Goal: Navigation & Orientation: Find specific page/section

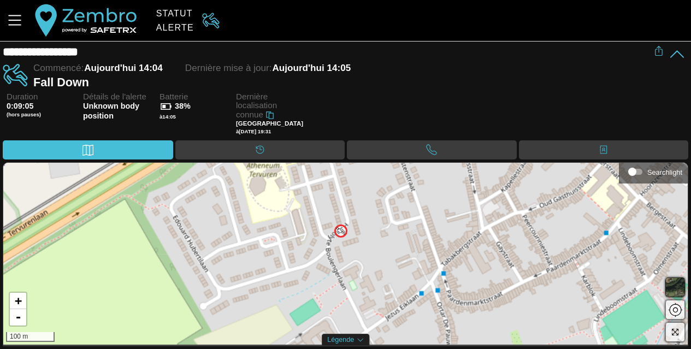
scroll to position [1, 0]
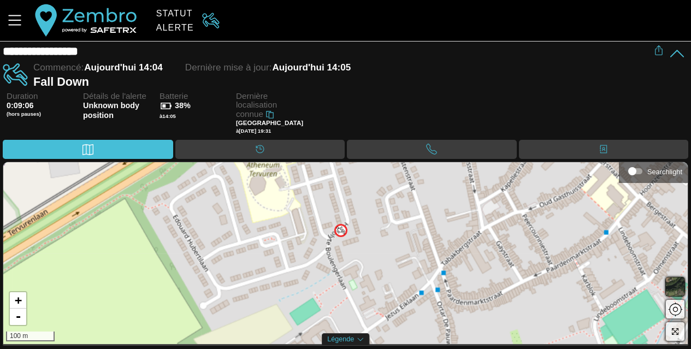
click at [352, 238] on div "+ - 100 m" at bounding box center [345, 253] width 684 height 182
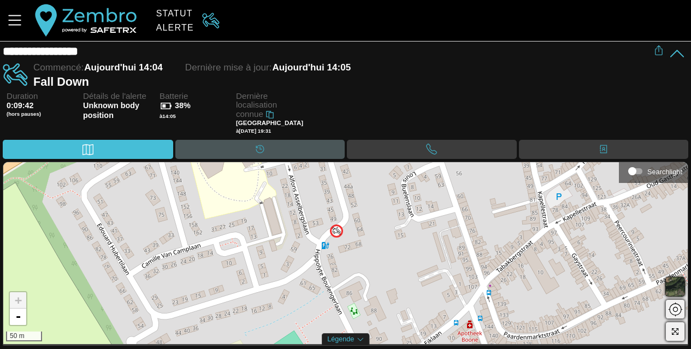
click at [297, 155] on div "Calendrier" at bounding box center [260, 149] width 170 height 19
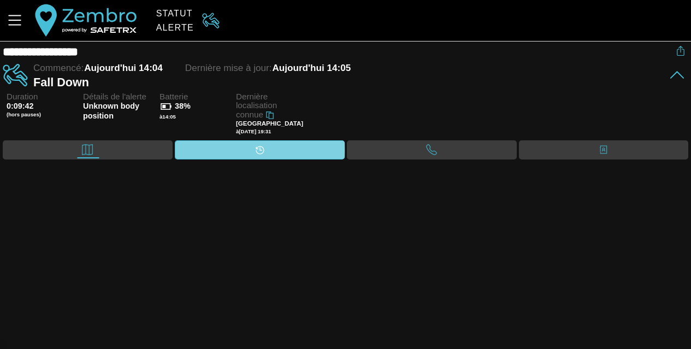
scroll to position [0, 0]
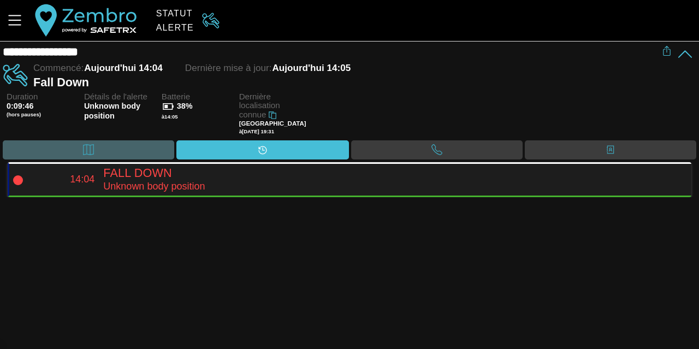
click at [122, 151] on div "Carte" at bounding box center [88, 149] width 171 height 19
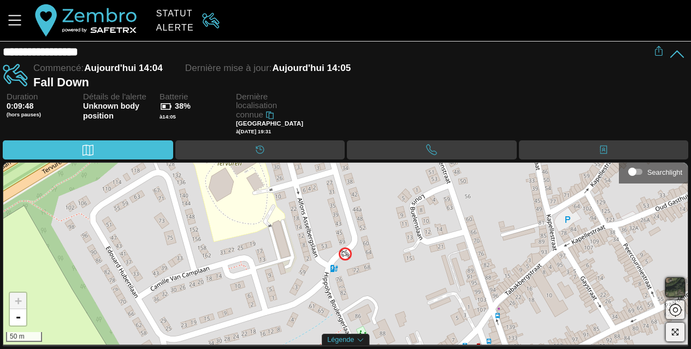
click at [679, 289] on span "button" at bounding box center [674, 287] width 13 height 13
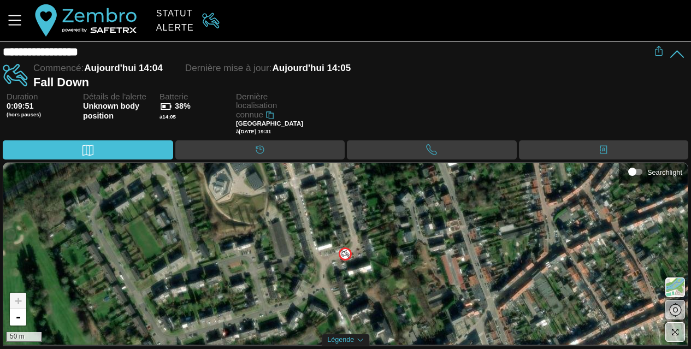
click at [678, 304] on span "button" at bounding box center [674, 309] width 13 height 13
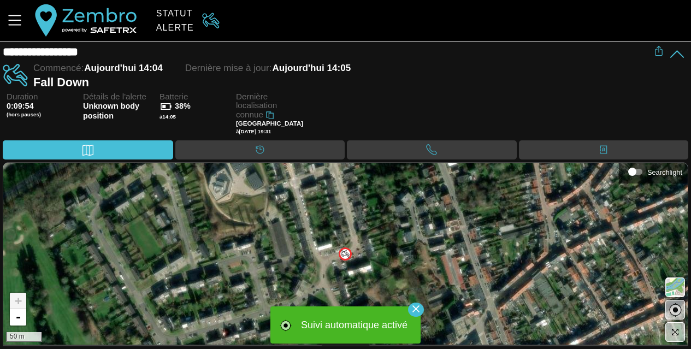
click at [678, 304] on span "button" at bounding box center [674, 309] width 13 height 13
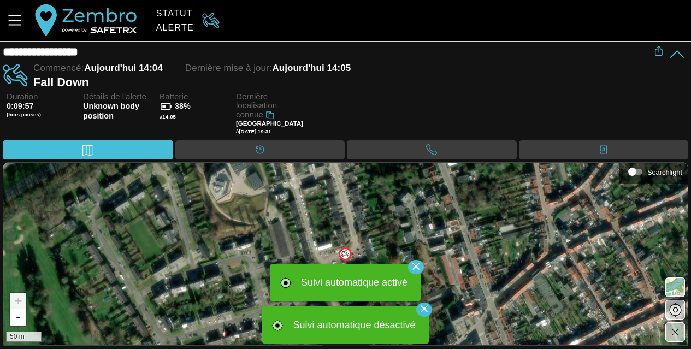
click at [413, 264] on icon "button" at bounding box center [415, 266] width 7 height 7
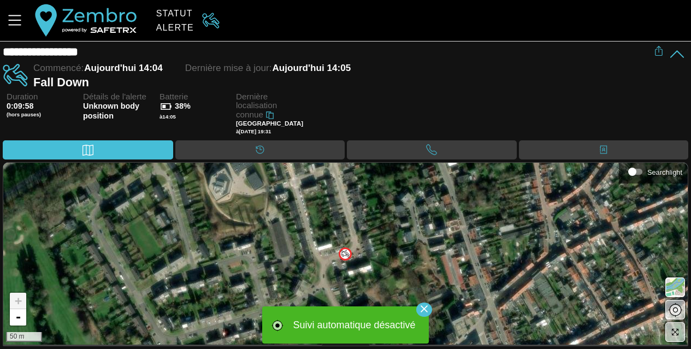
click at [428, 310] on icon "button" at bounding box center [424, 309] width 16 height 16
